Goal: Information Seeking & Learning: Check status

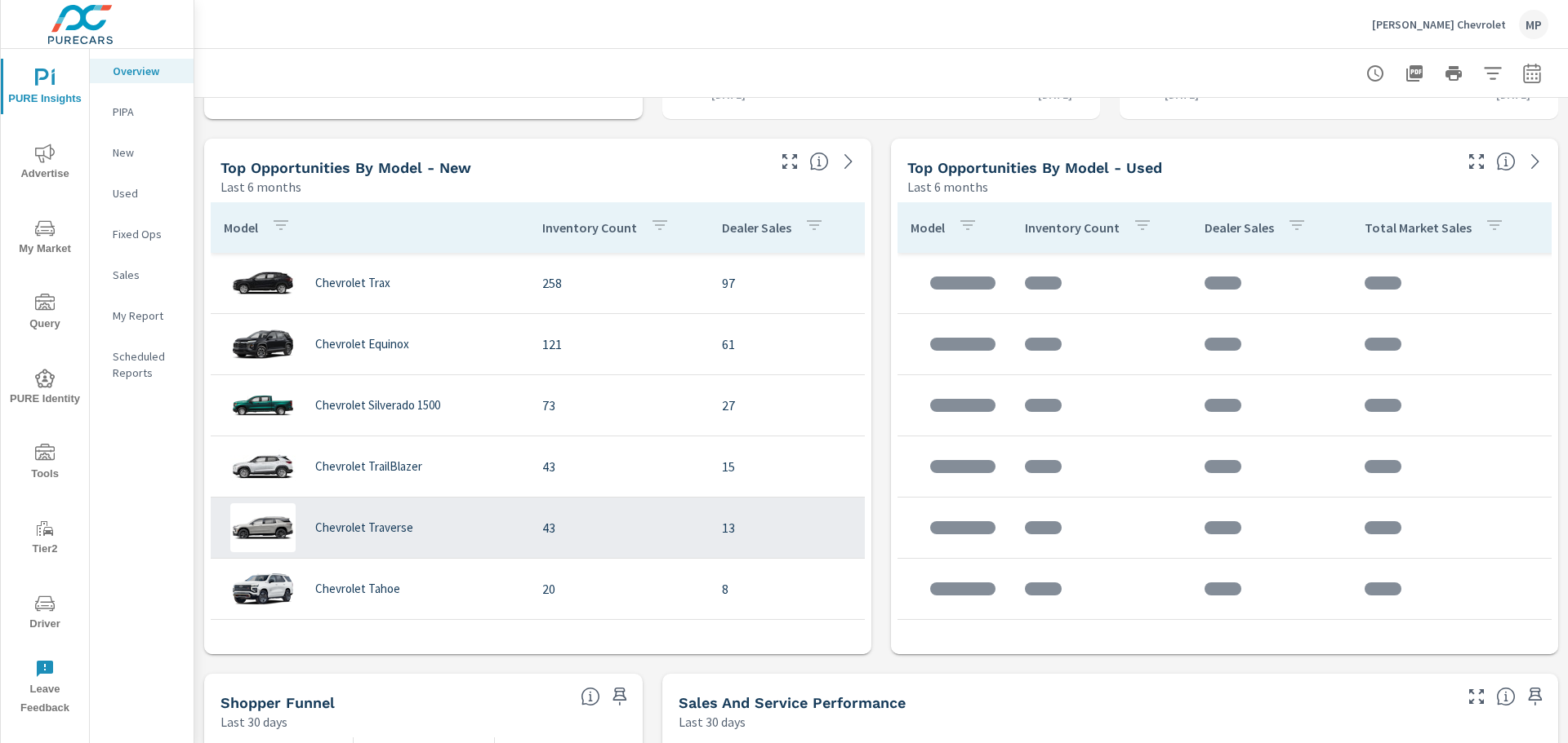
scroll to position [1060, 0]
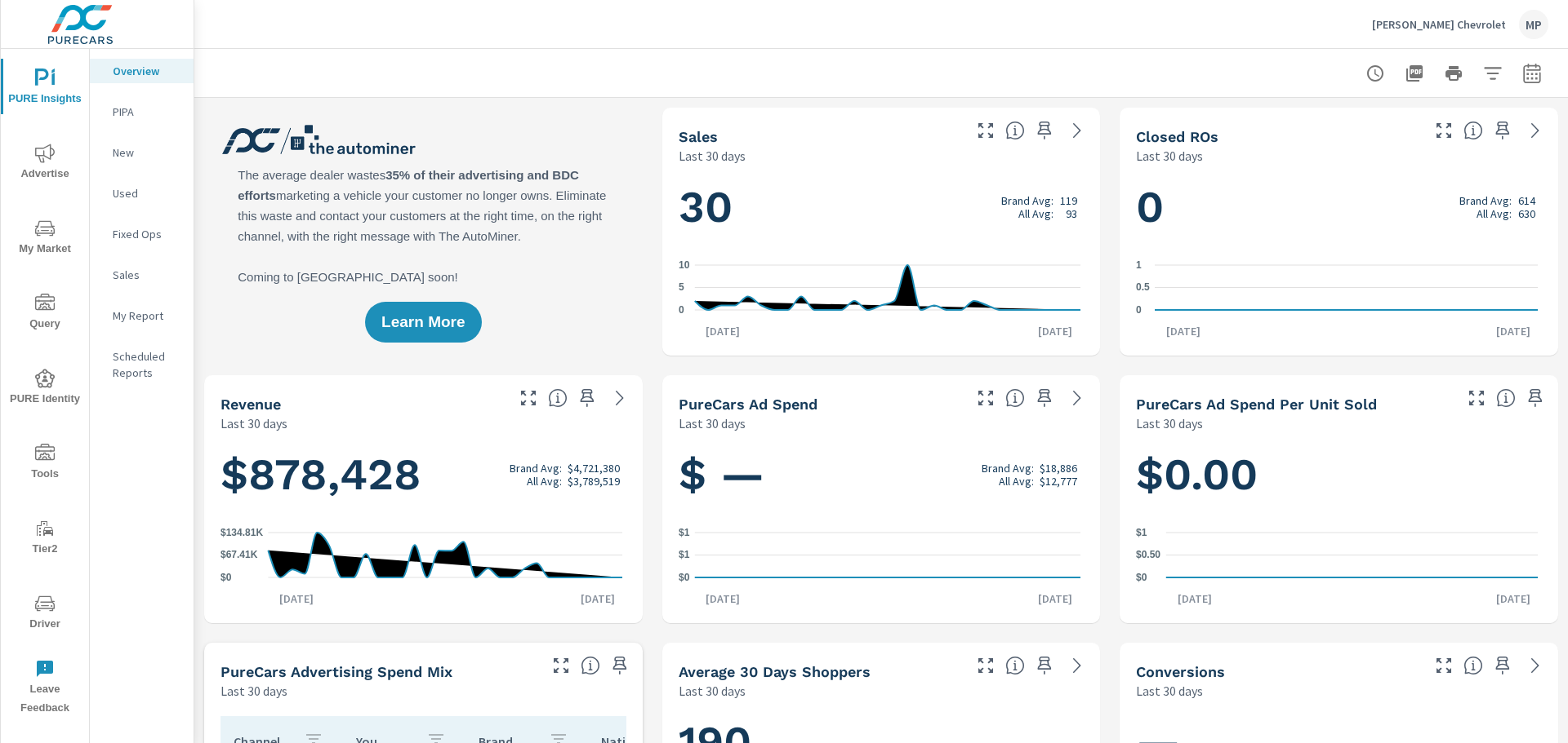
click at [55, 604] on icon "nav menu" at bounding box center [45, 603] width 20 height 16
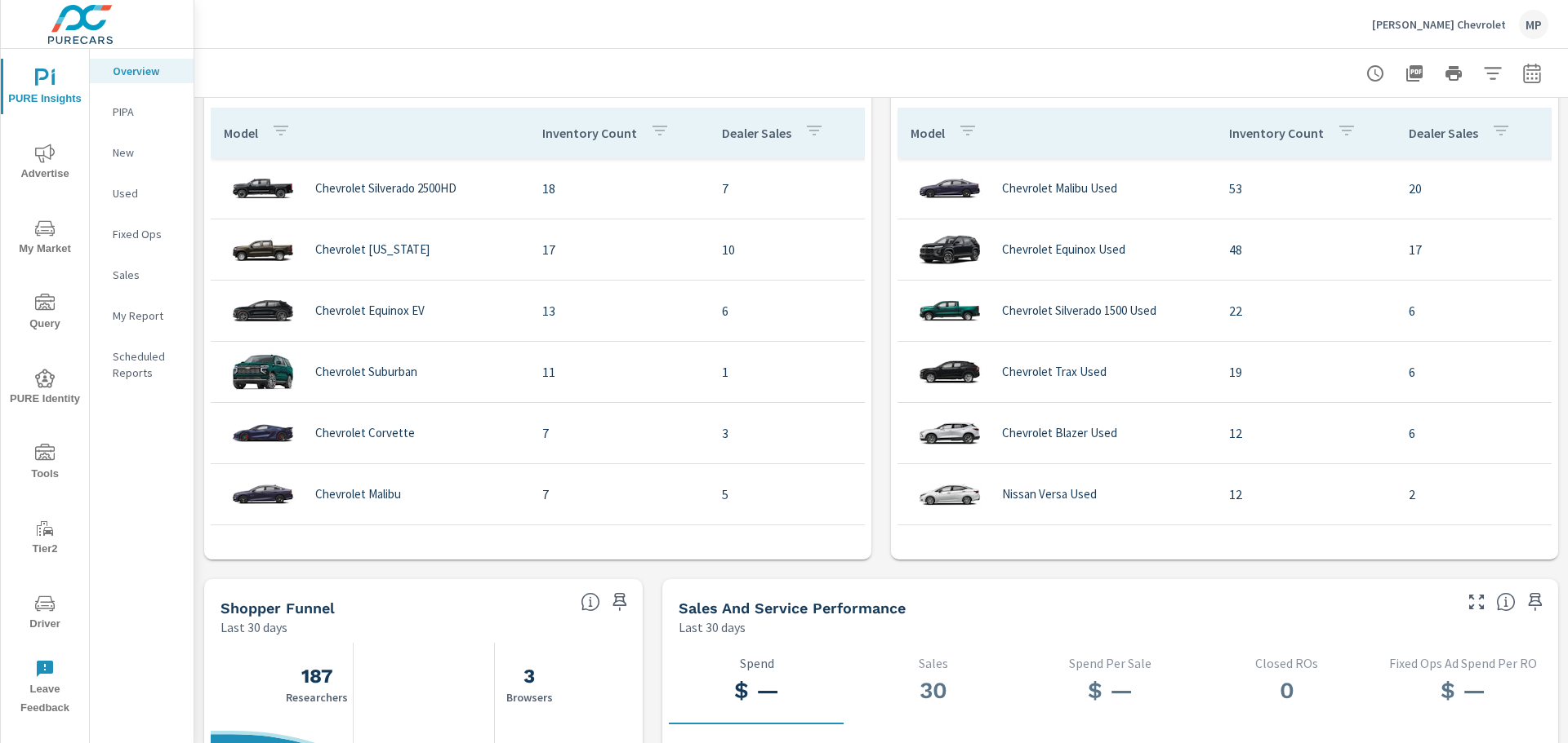
scroll to position [1142, 0]
